Goal: Task Accomplishment & Management: Use online tool/utility

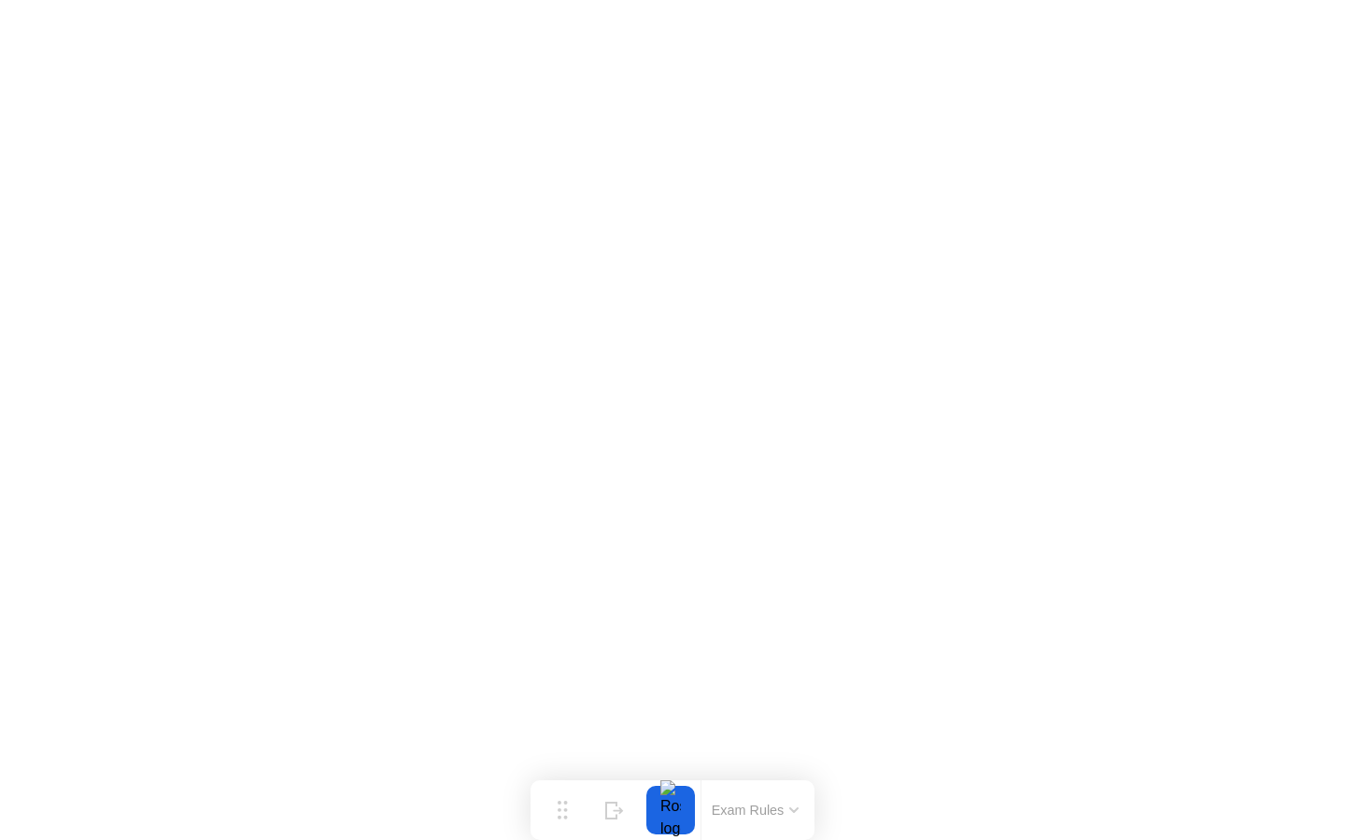
click at [790, 817] on button "Exam Rules" at bounding box center [755, 810] width 99 height 17
click div "Got it!"
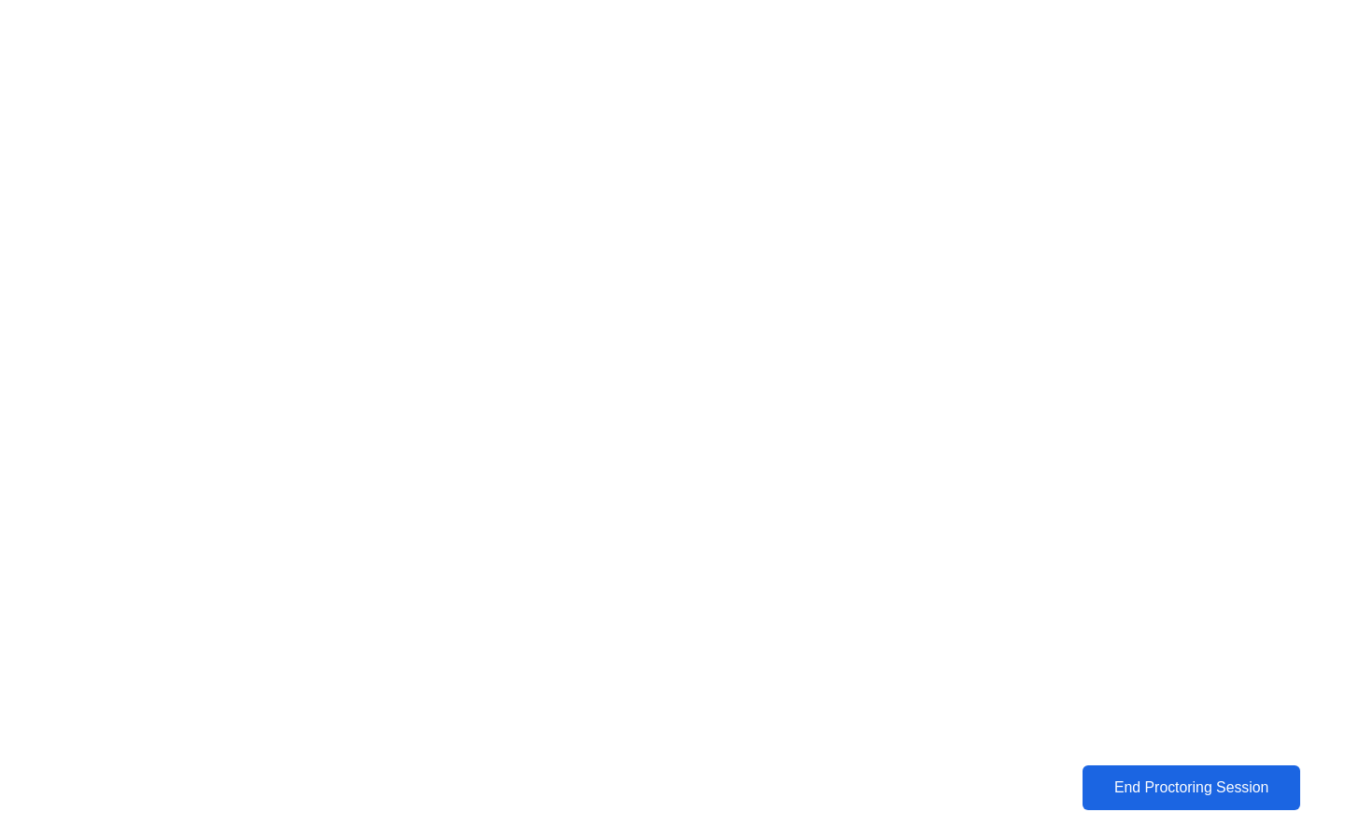
click at [1136, 780] on div "End Proctoring Session" at bounding box center [1190, 788] width 209 height 17
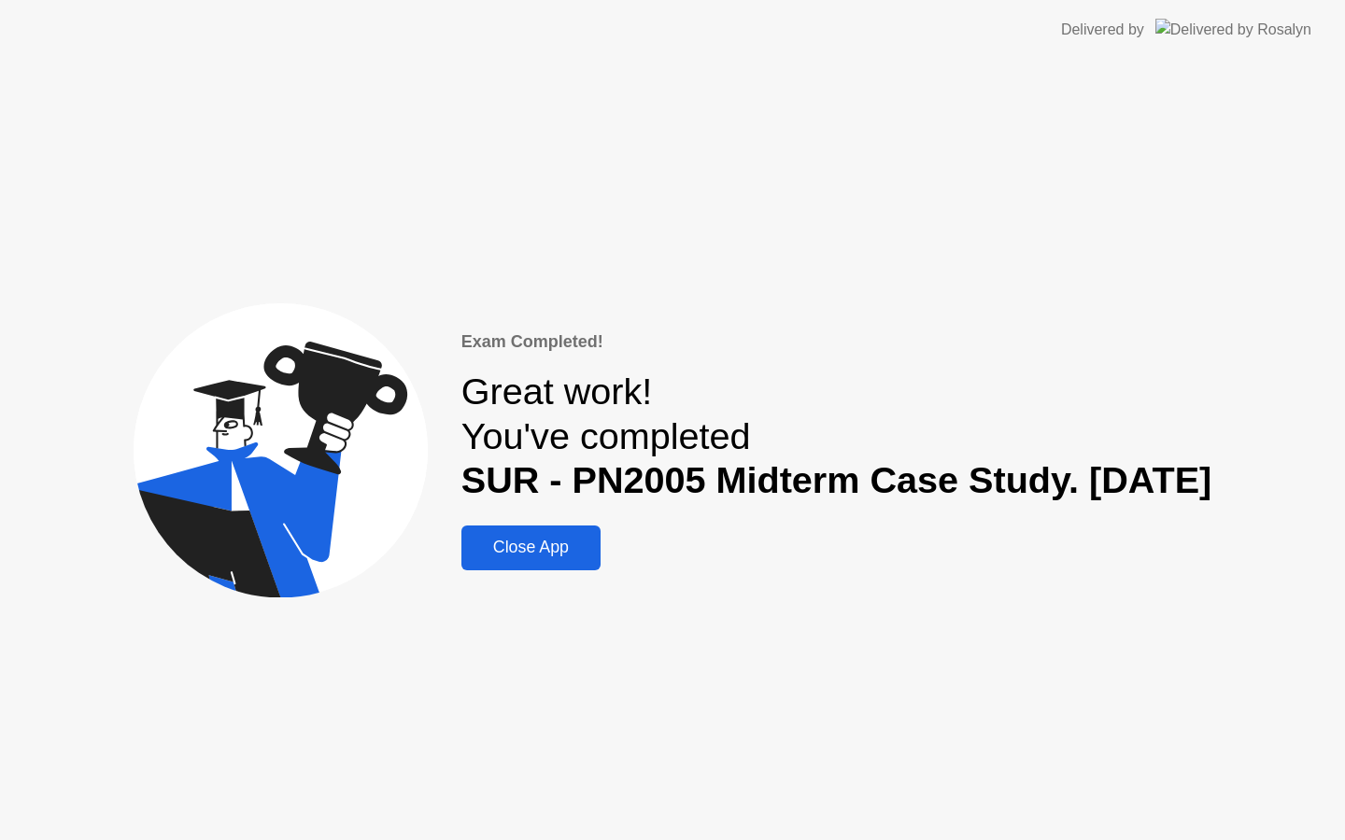
click at [521, 534] on button "Close App" at bounding box center [530, 548] width 139 height 45
